Goal: Find specific page/section: Find specific page/section

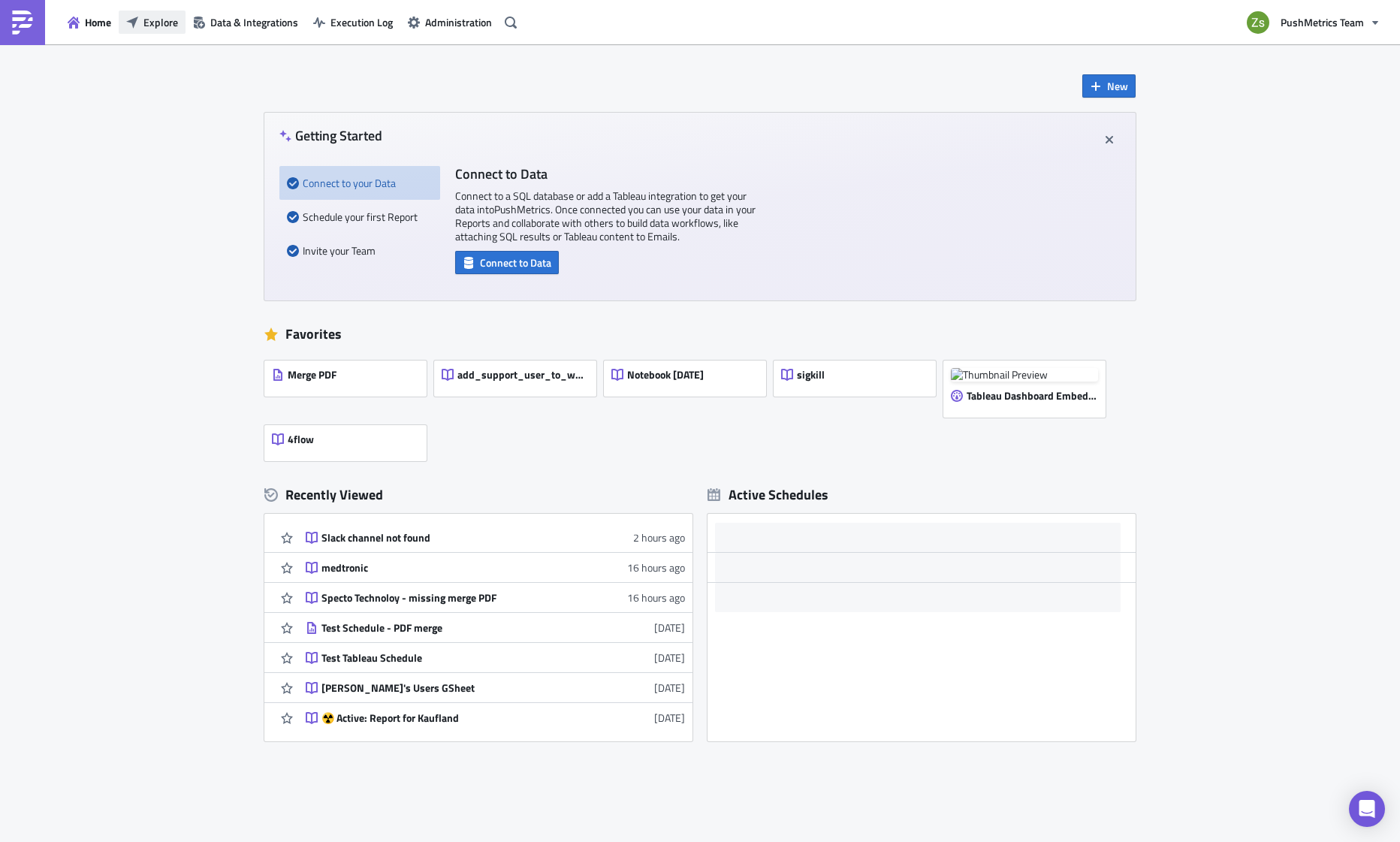
click at [184, 23] on button "Explore" at bounding box center [152, 22] width 67 height 24
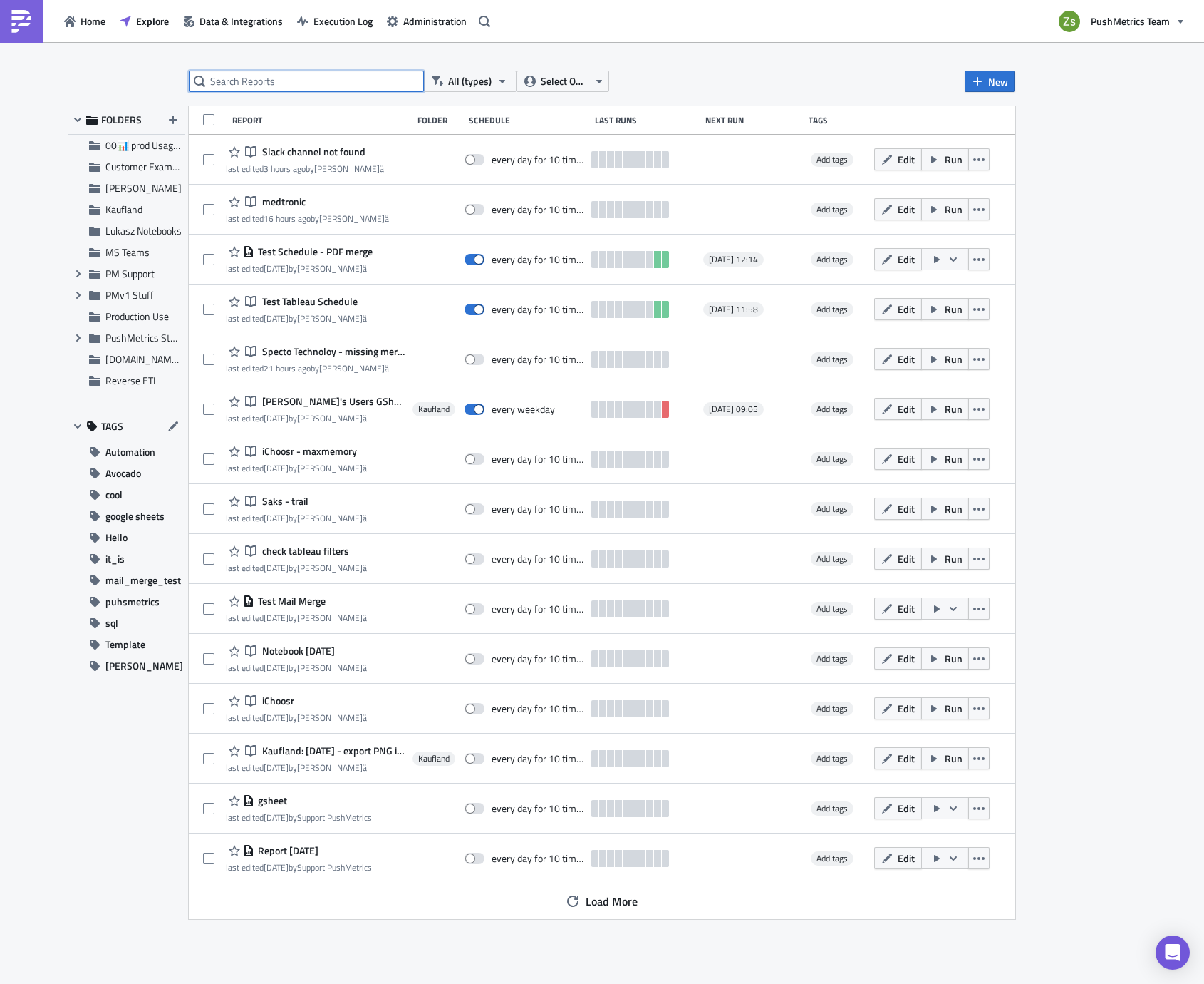
click at [334, 86] on input "text" at bounding box center [306, 82] width 235 height 22
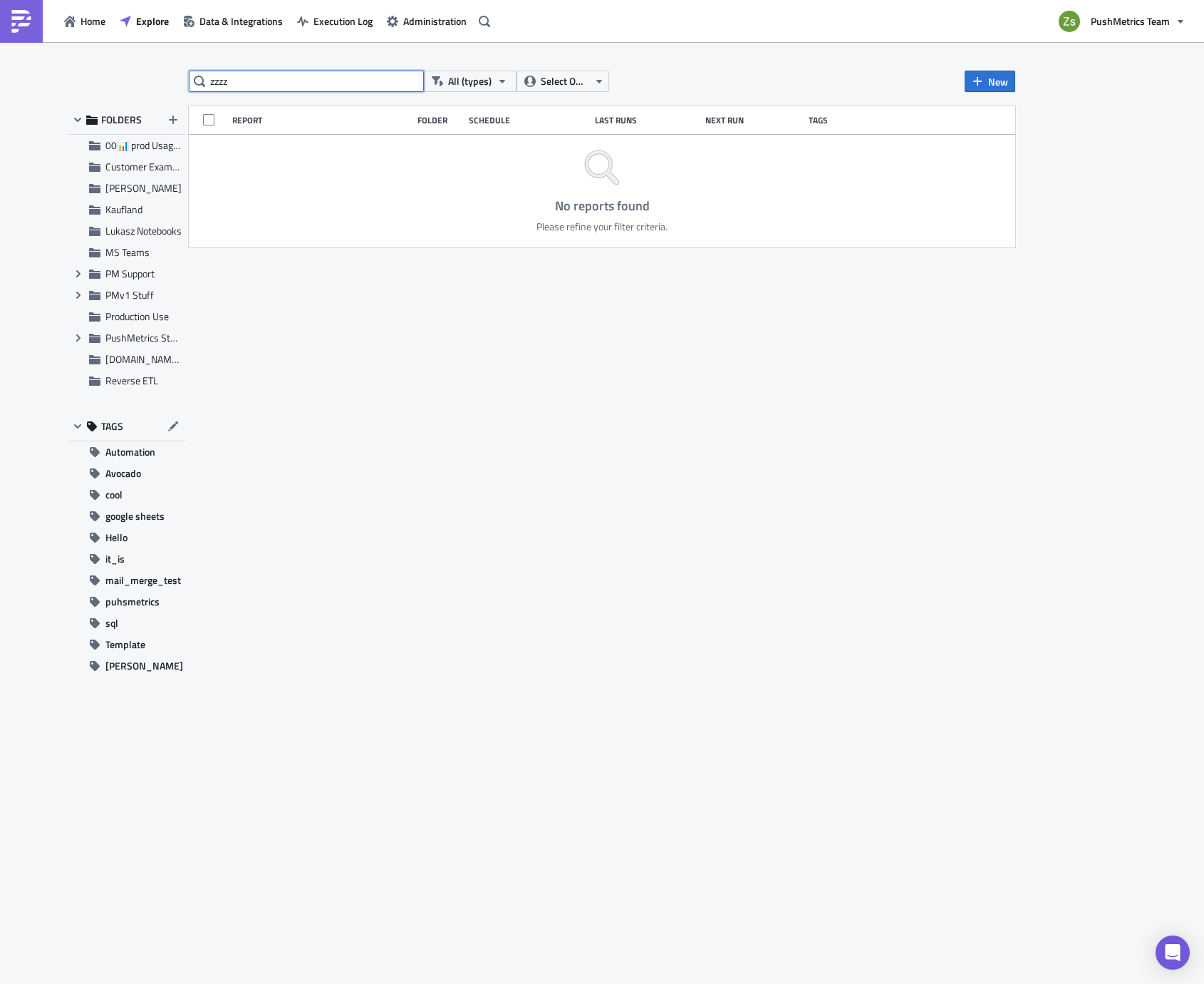
type input "zzzz"
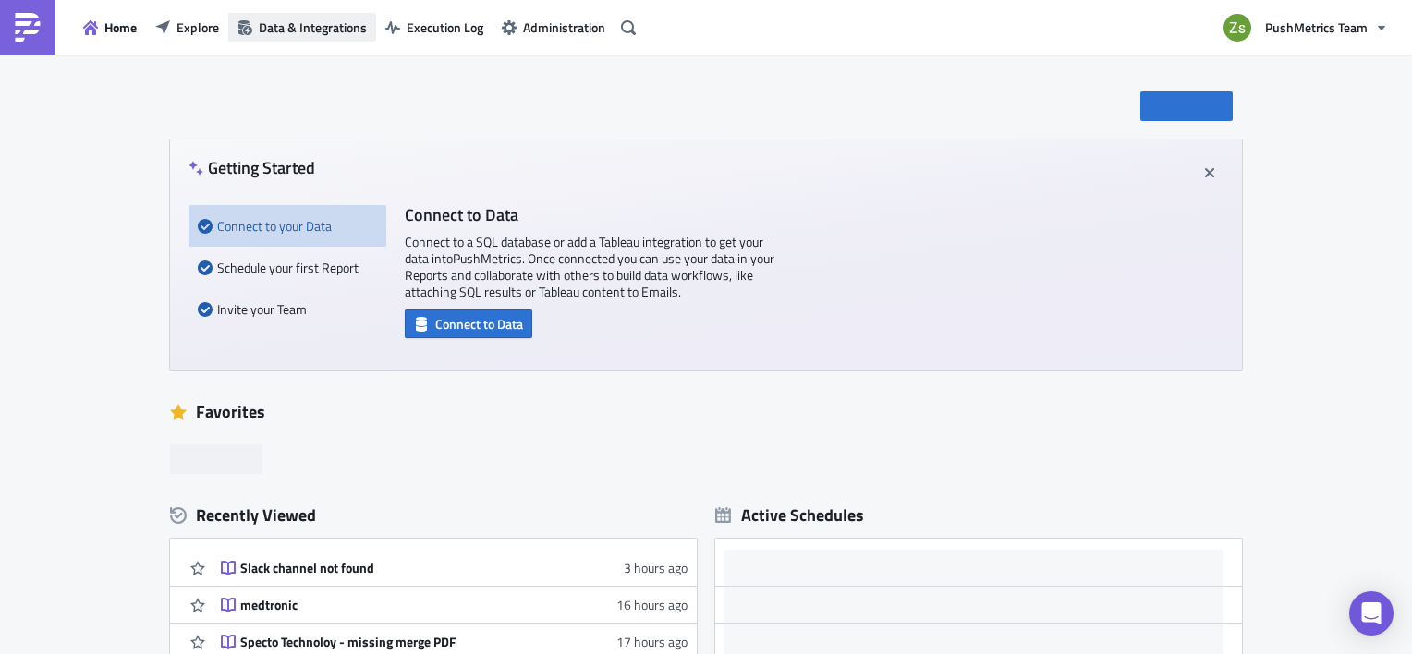
click at [285, 32] on span "Data & Integrations" at bounding box center [313, 27] width 108 height 19
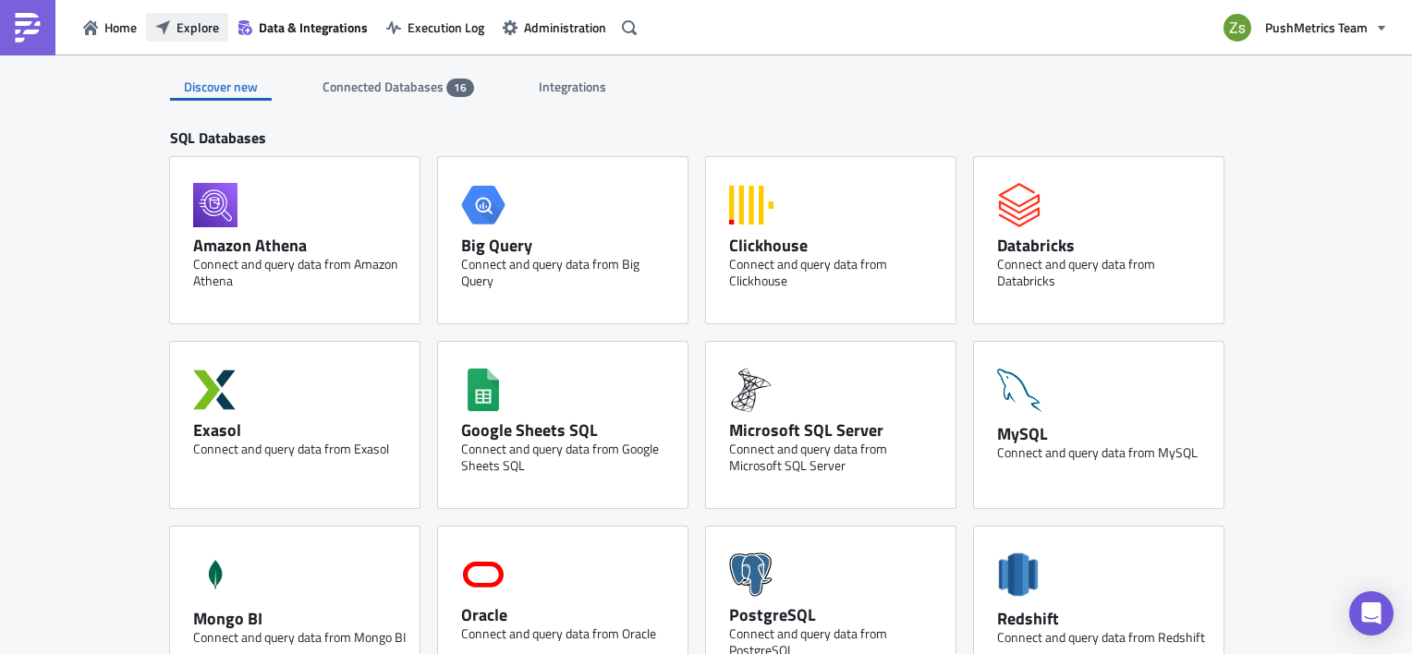
click at [201, 28] on span "Explore" at bounding box center [198, 27] width 43 height 19
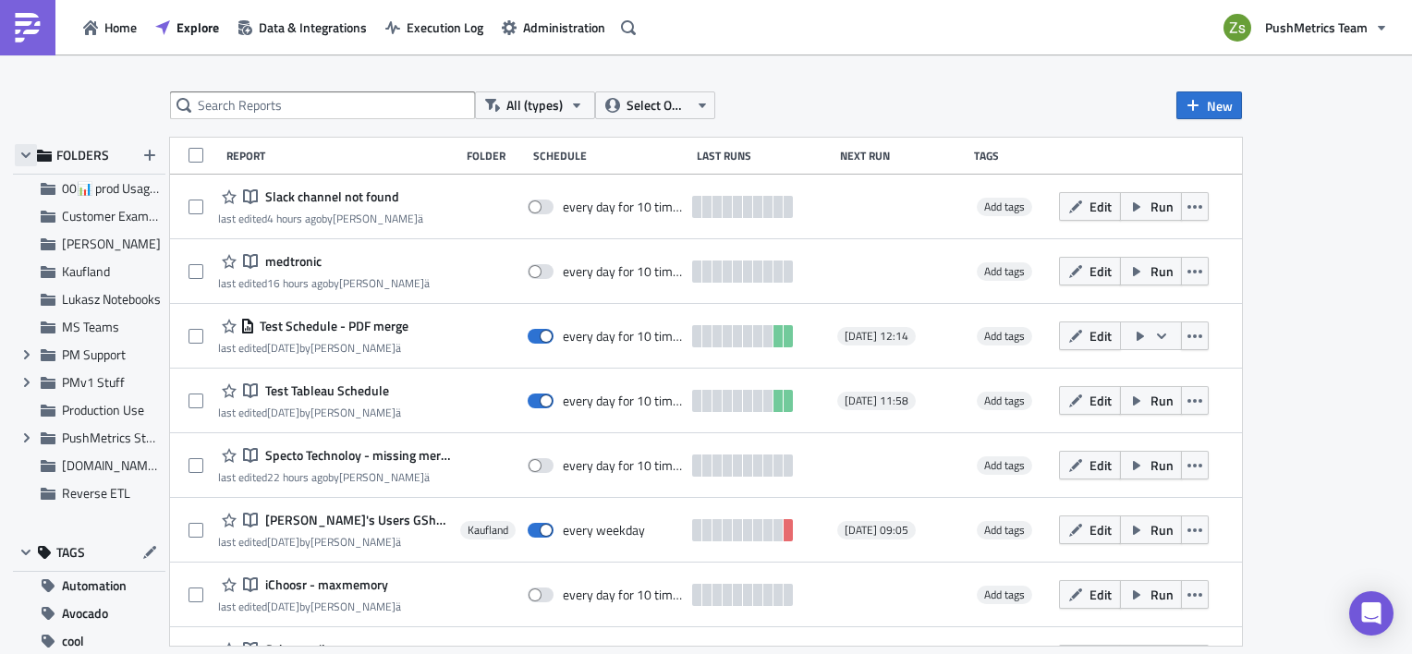
click at [21, 156] on icon "button" at bounding box center [25, 155] width 15 height 15
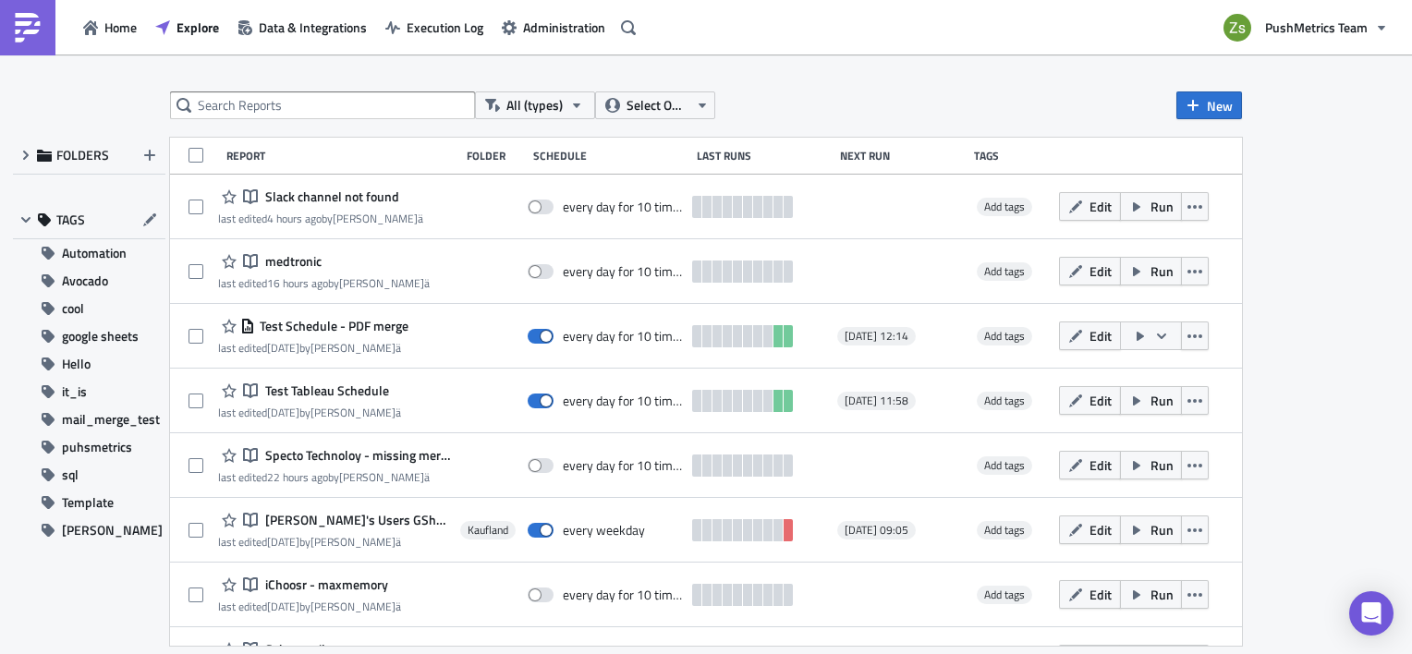
click at [16, 232] on div "TAGS" at bounding box center [89, 220] width 153 height 38
click at [19, 223] on icon "button" at bounding box center [25, 220] width 15 height 15
